Goal: Task Accomplishment & Management: Use online tool/utility

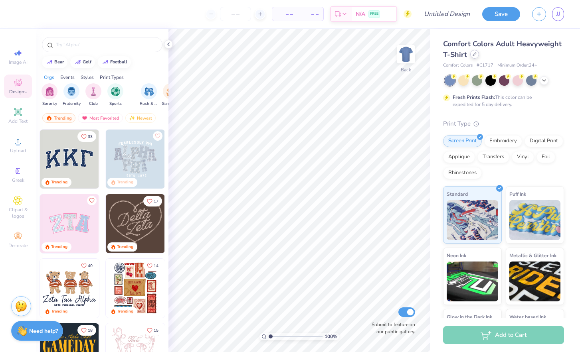
click at [475, 55] on icon at bounding box center [474, 54] width 4 height 4
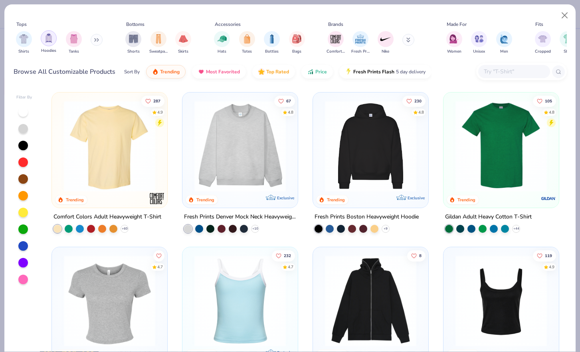
click at [47, 40] on img "filter for Hoodies" at bounding box center [48, 38] width 9 height 9
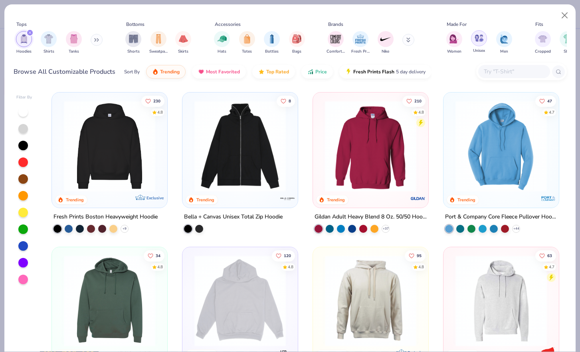
click at [474, 41] on img "filter for Unisex" at bounding box center [478, 38] width 9 height 9
click at [112, 145] on img at bounding box center [109, 146] width 99 height 91
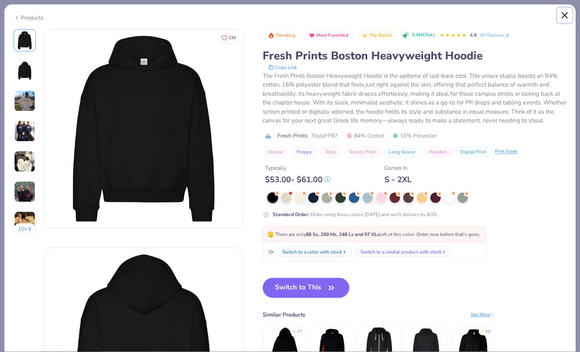
click at [562, 12] on button "Close" at bounding box center [564, 15] width 15 height 15
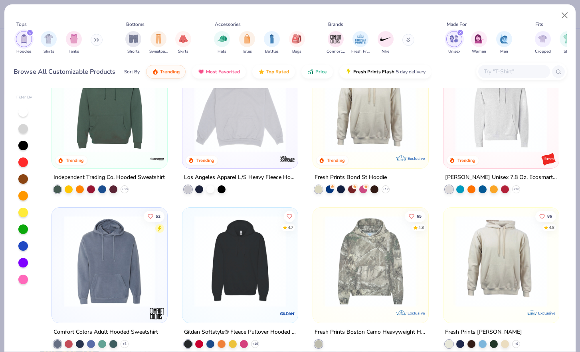
scroll to position [200, 0]
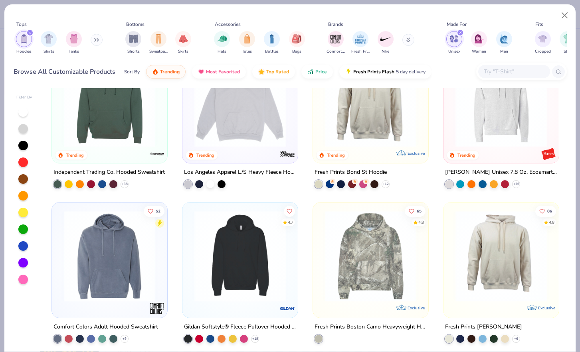
click at [390, 265] on img at bounding box center [370, 256] width 99 height 91
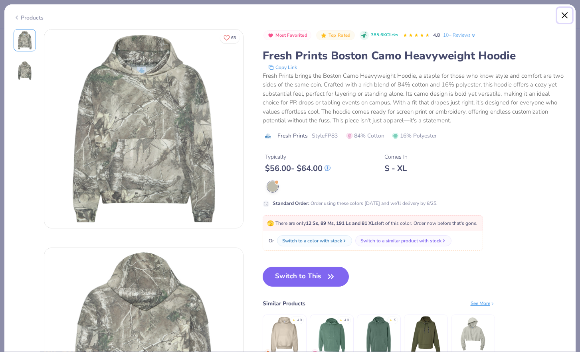
click at [567, 13] on button "Close" at bounding box center [564, 15] width 15 height 15
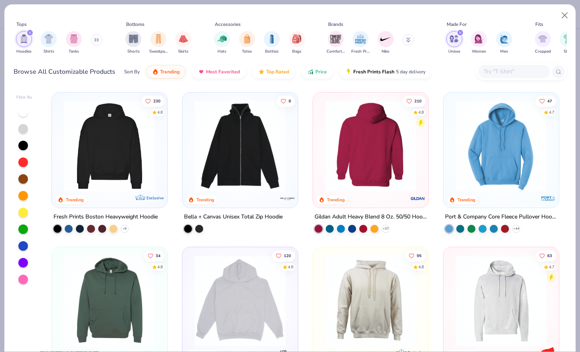
click at [380, 151] on div at bounding box center [370, 146] width 298 height 91
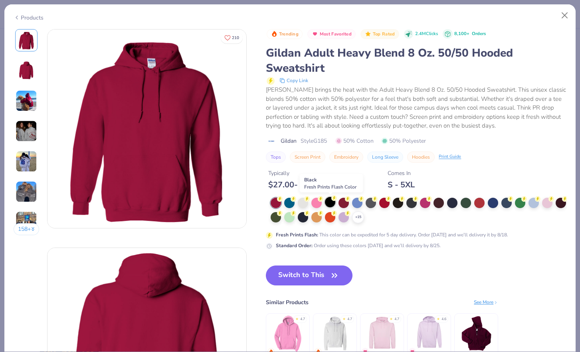
click at [329, 202] on div at bounding box center [330, 202] width 10 height 10
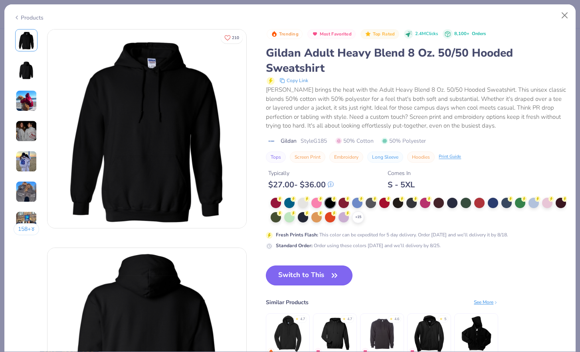
click at [294, 277] on button "Switch to This" at bounding box center [309, 276] width 87 height 20
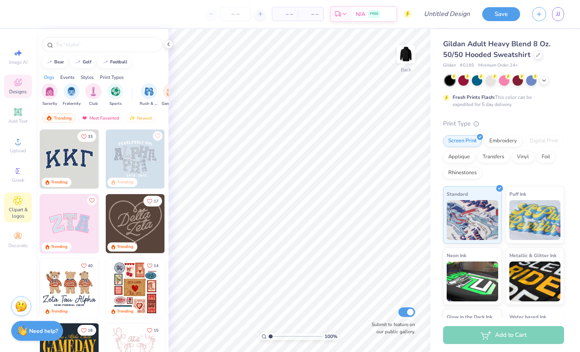
click at [15, 202] on icon at bounding box center [18, 200] width 9 height 9
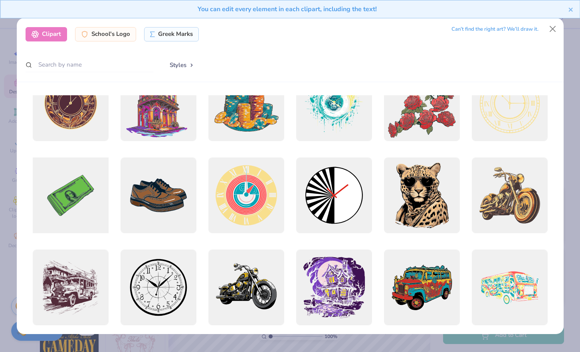
scroll to position [31, 0]
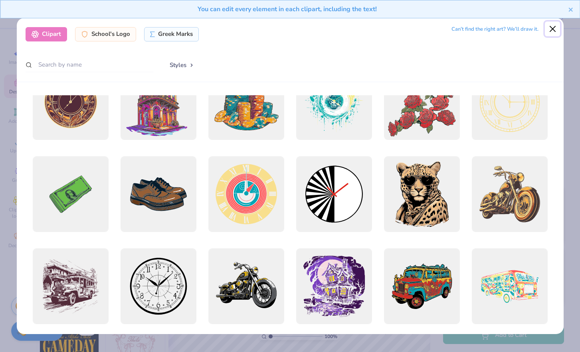
click at [551, 32] on button "Close" at bounding box center [552, 29] width 15 height 15
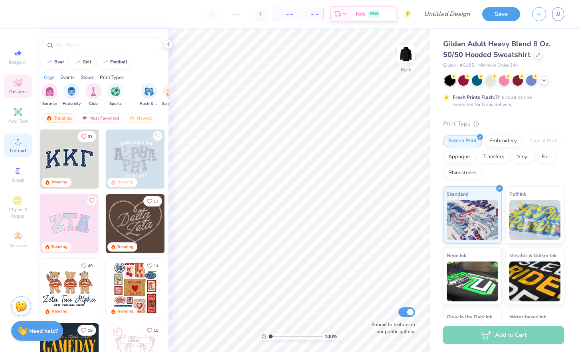
click at [16, 141] on icon at bounding box center [18, 142] width 10 height 10
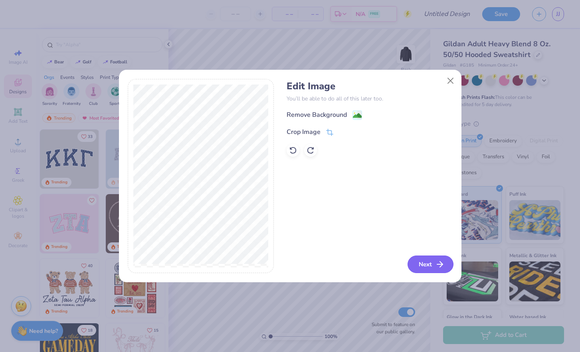
click at [442, 267] on icon "button" at bounding box center [440, 265] width 10 height 10
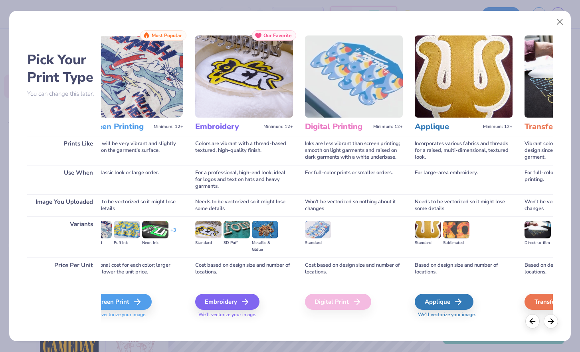
scroll to position [0, 0]
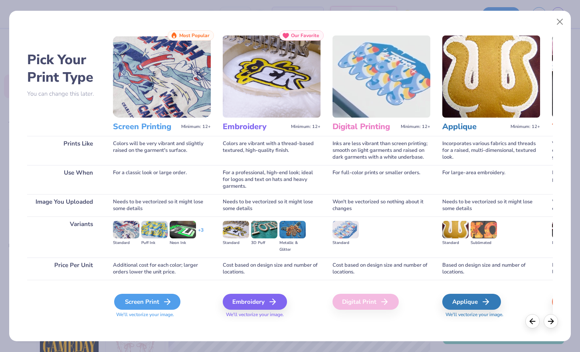
click at [143, 299] on div "Screen Print" at bounding box center [147, 302] width 66 height 16
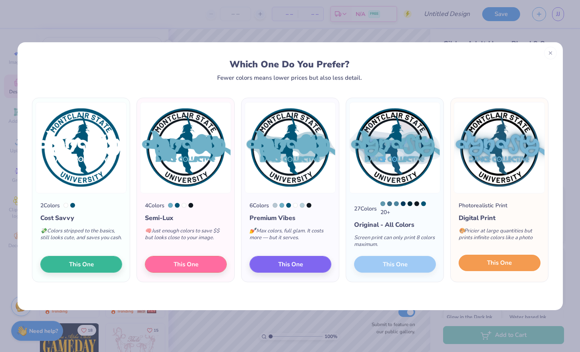
click at [496, 263] on span "This One" at bounding box center [499, 263] width 25 height 9
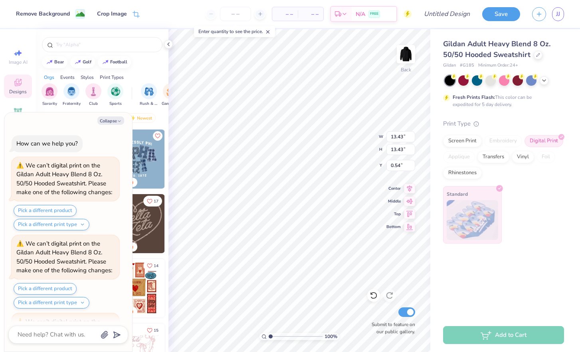
scroll to position [71, 0]
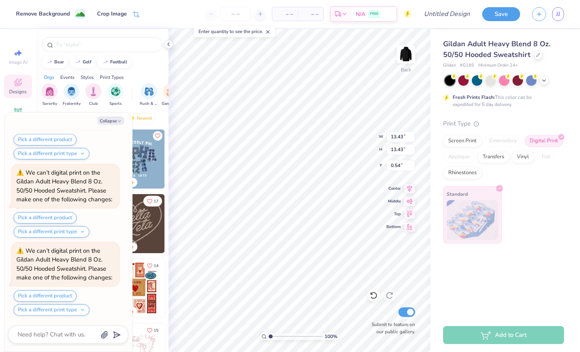
type textarea "x"
type input "4.73"
type textarea "x"
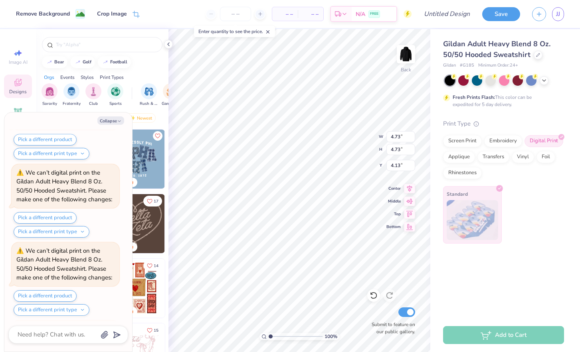
type input "4.13"
click at [169, 44] on icon at bounding box center [168, 44] width 6 height 6
type textarea "x"
